Goal: Task Accomplishment & Management: Use online tool/utility

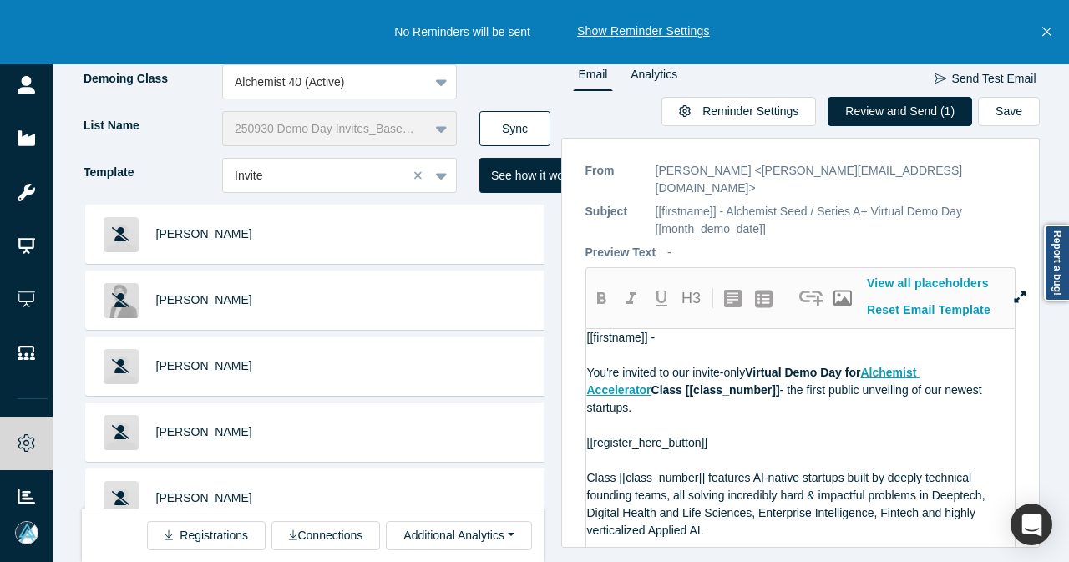
click at [534, 133] on button "Sync" at bounding box center [514, 128] width 71 height 35
click at [1046, 34] on icon "Close" at bounding box center [1046, 32] width 9 height 9
